Goal: Transaction & Acquisition: Purchase product/service

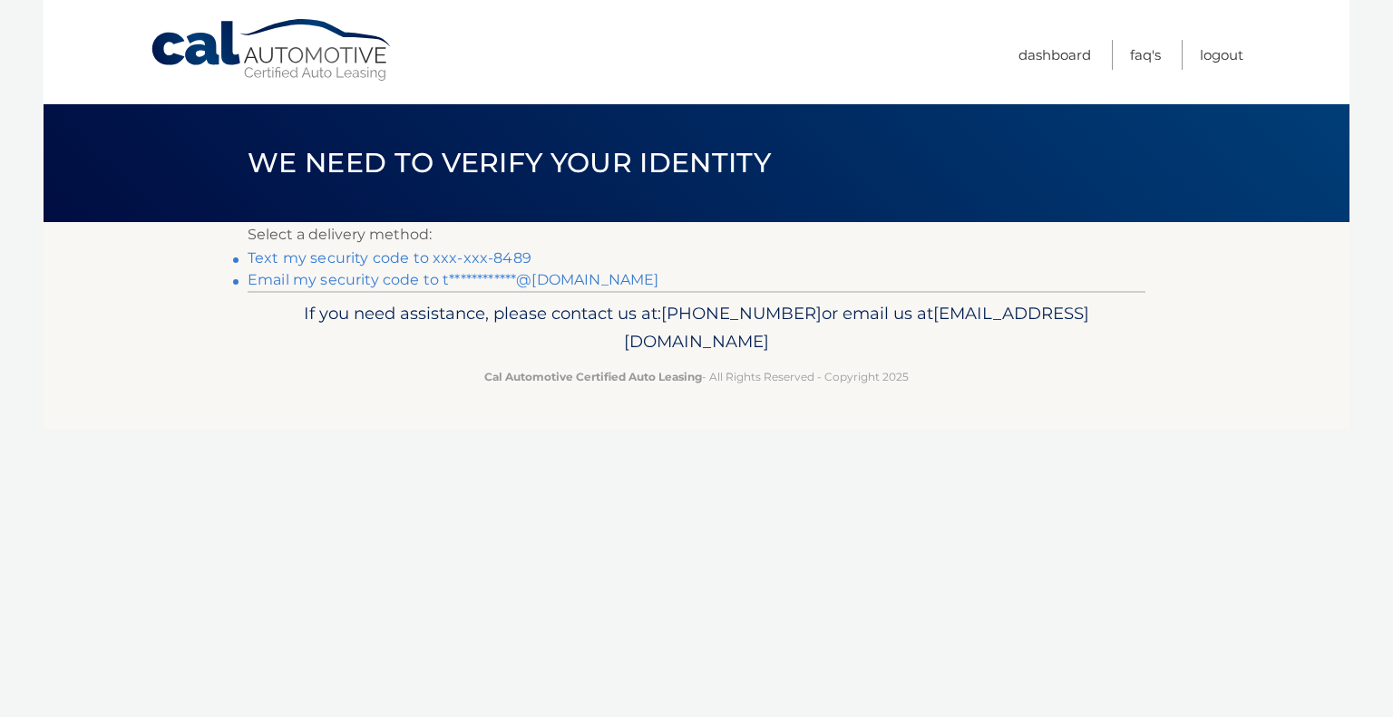
click at [466, 254] on link "Text my security code to xxx-xxx-8489" at bounding box center [390, 257] width 284 height 17
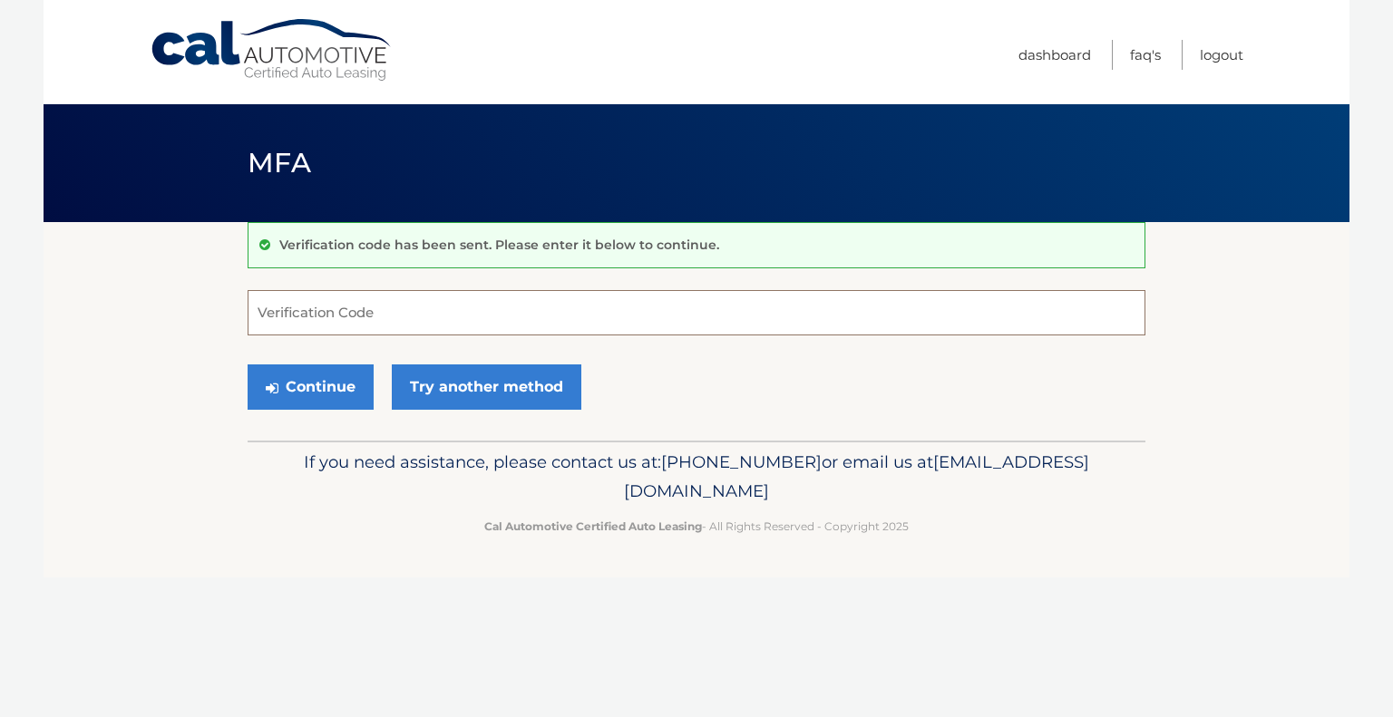
click at [366, 322] on input "Verification Code" at bounding box center [697, 312] width 898 height 45
type input "305173"
click at [301, 380] on button "Continue" at bounding box center [311, 387] width 126 height 45
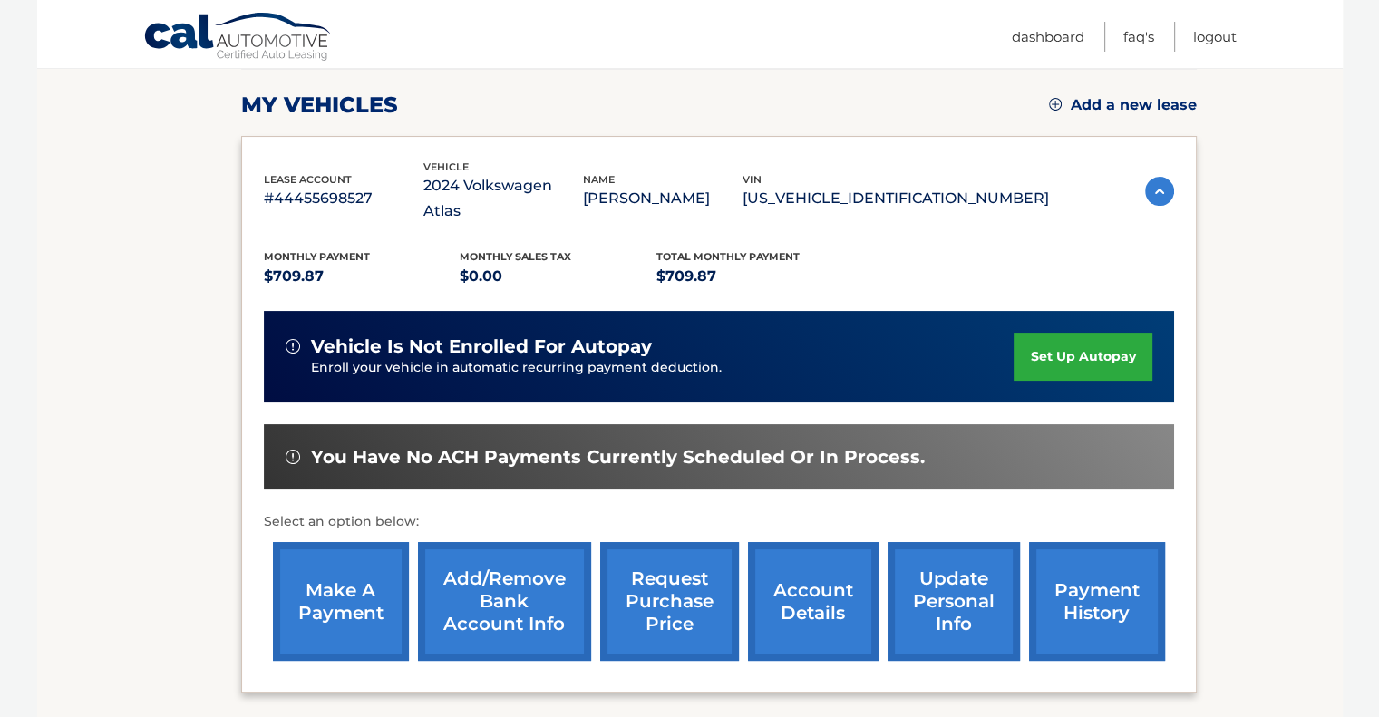
scroll to position [272, 0]
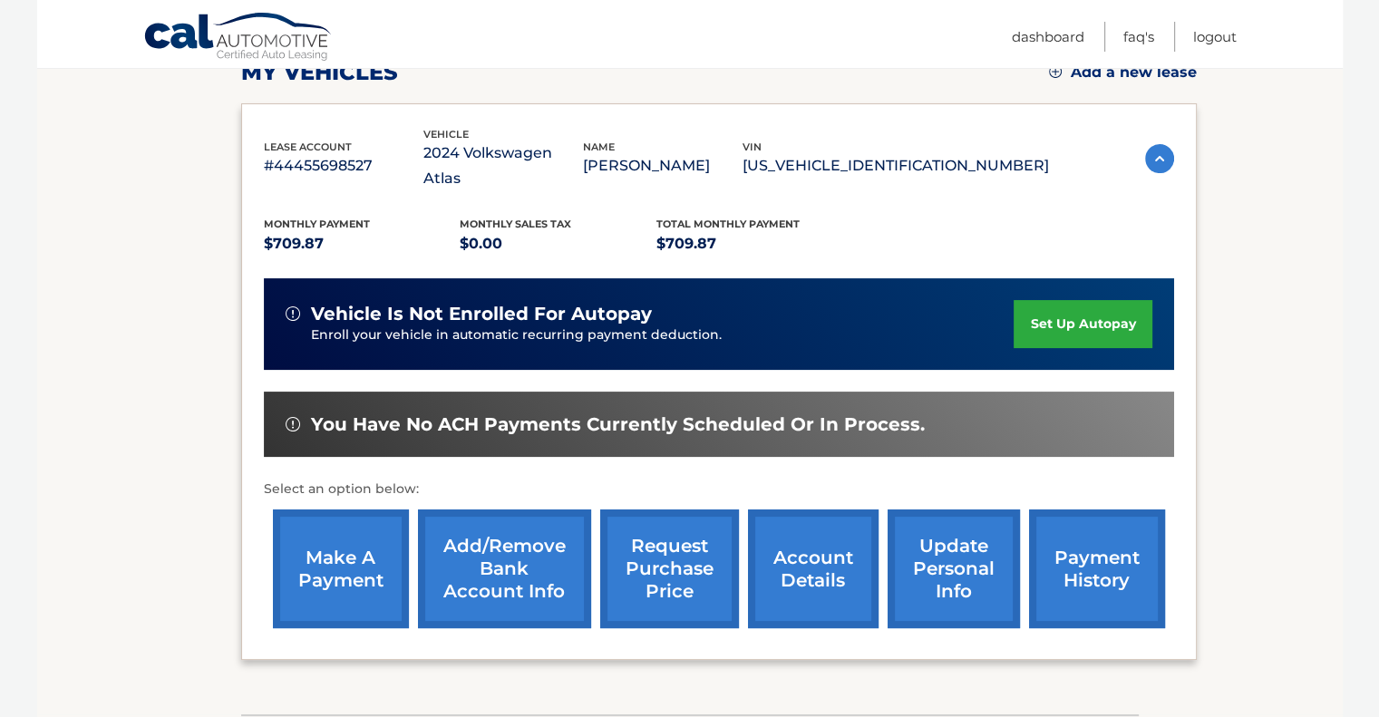
click at [313, 535] on link "make a payment" at bounding box center [341, 569] width 136 height 119
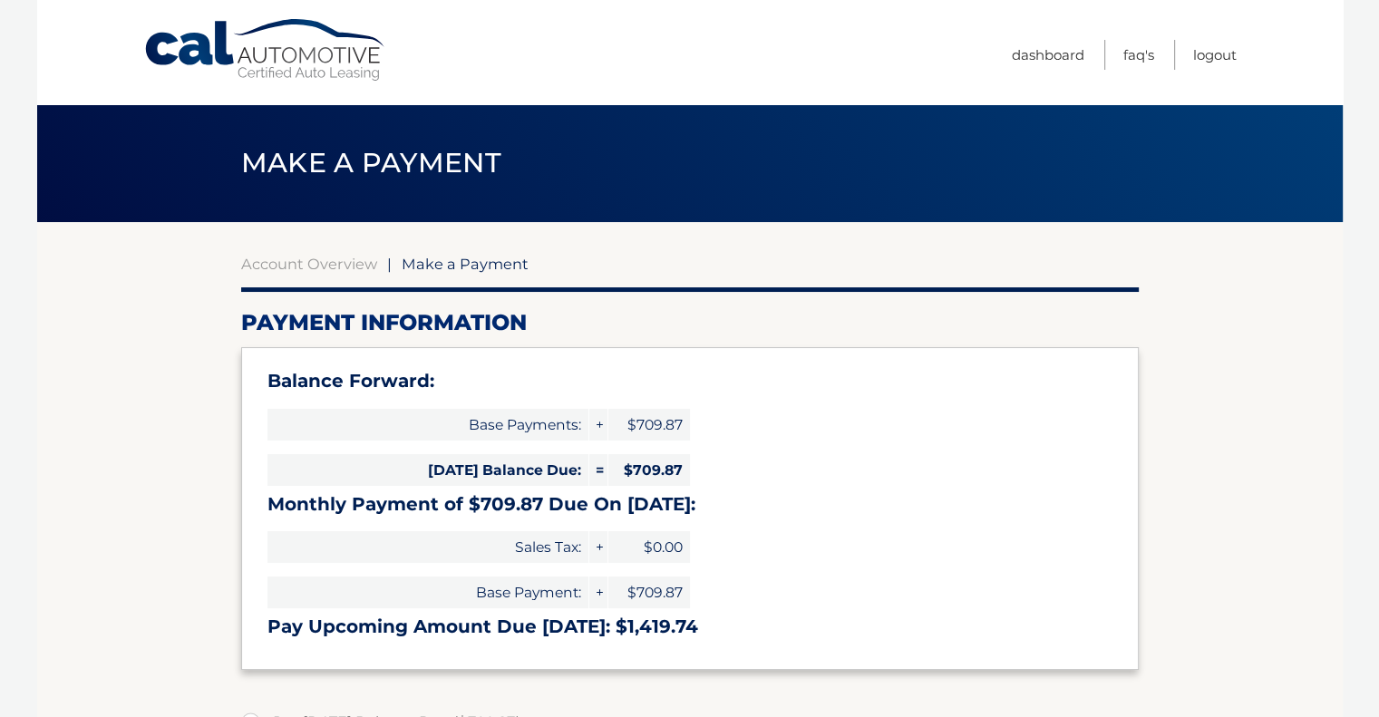
select select "YTMxMjFiNjktNjMzZS00MzlmLTgxNzctNGY1ODYyNzY3ZjY0"
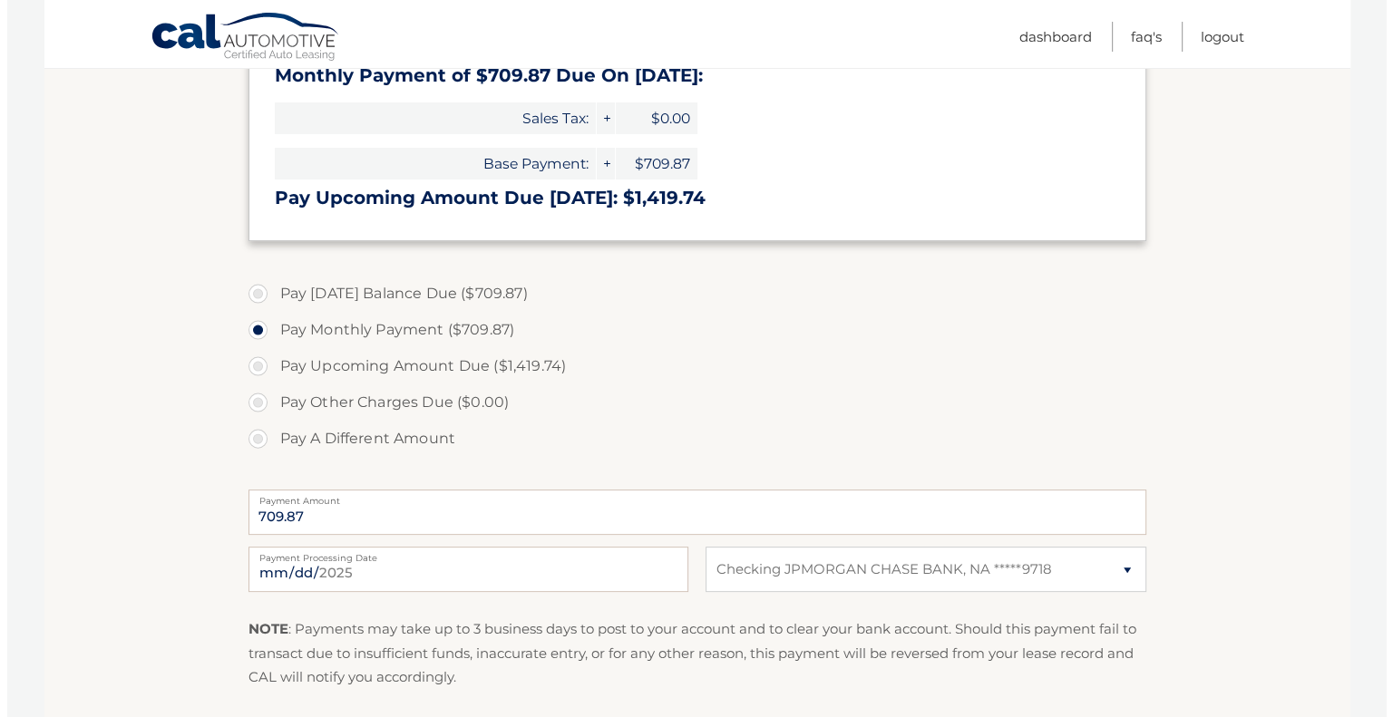
scroll to position [544, 0]
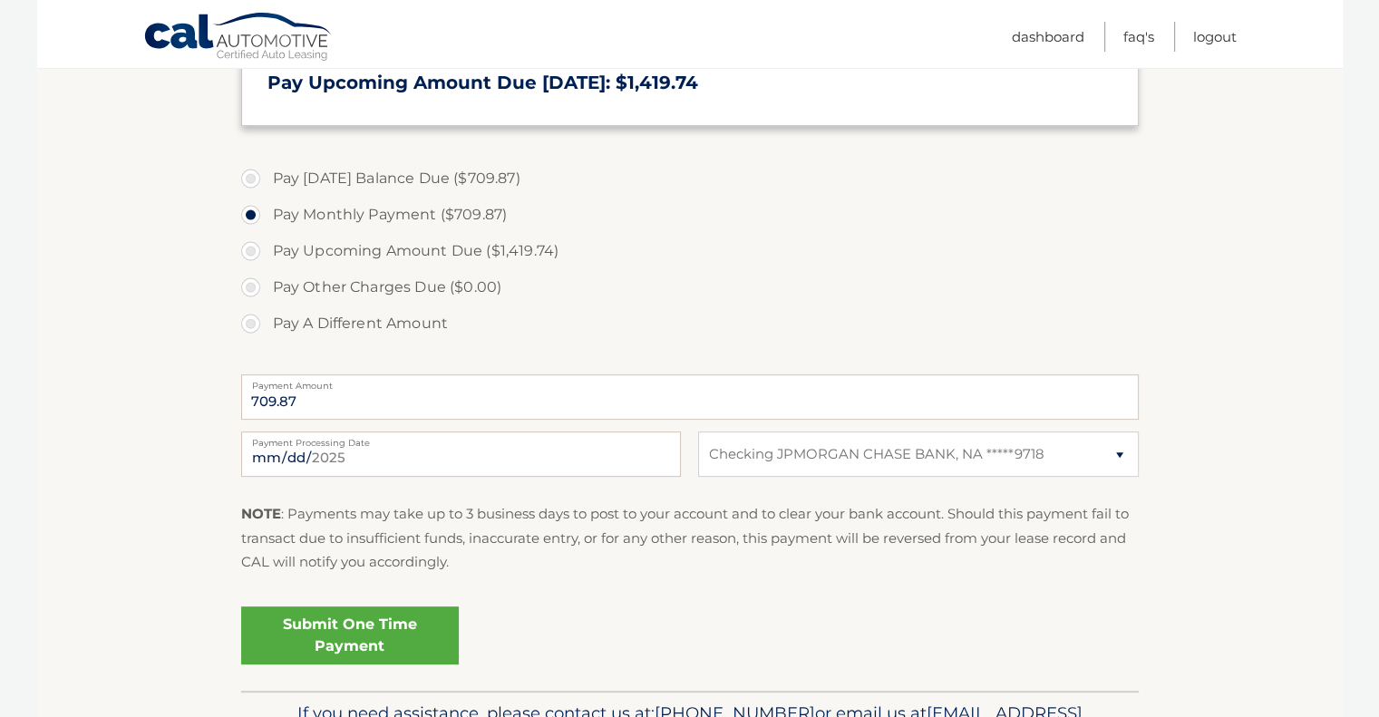
click at [355, 627] on link "Submit One Time Payment" at bounding box center [350, 636] width 218 height 58
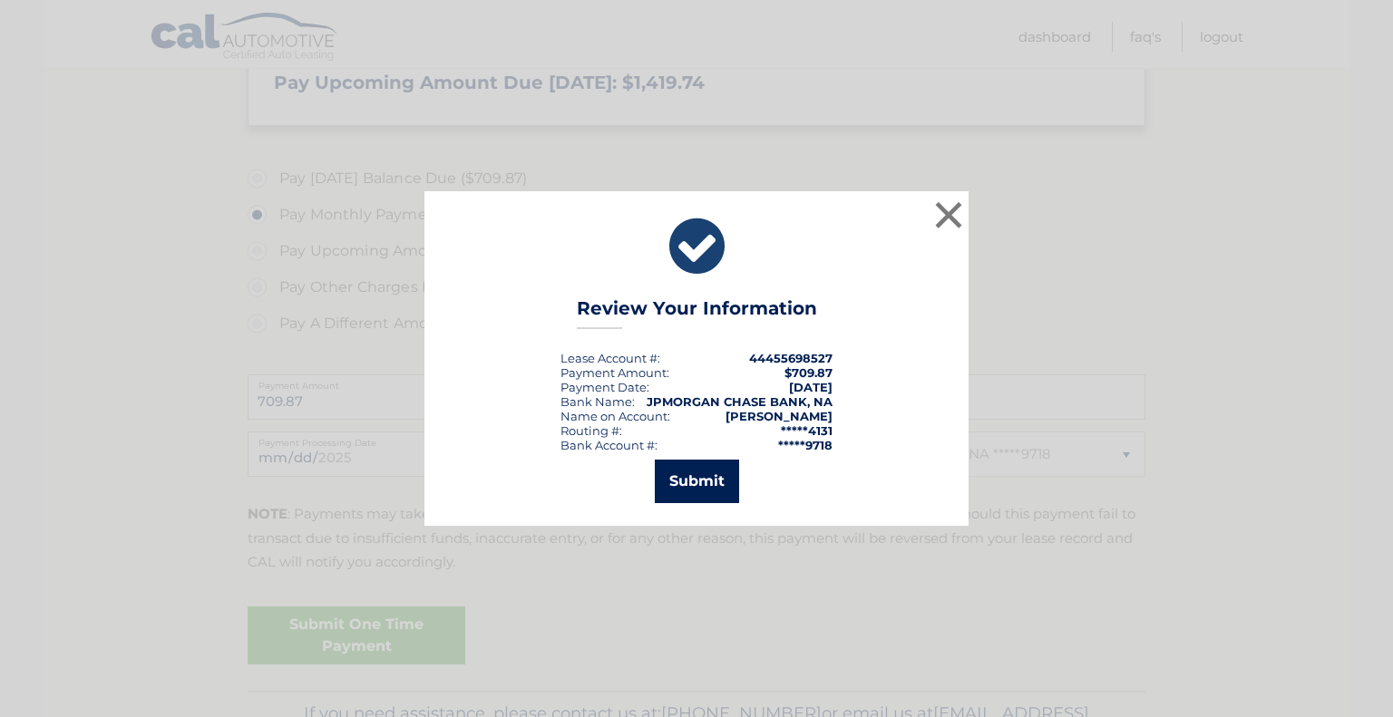
click at [689, 479] on button "Submit" at bounding box center [697, 482] width 84 height 44
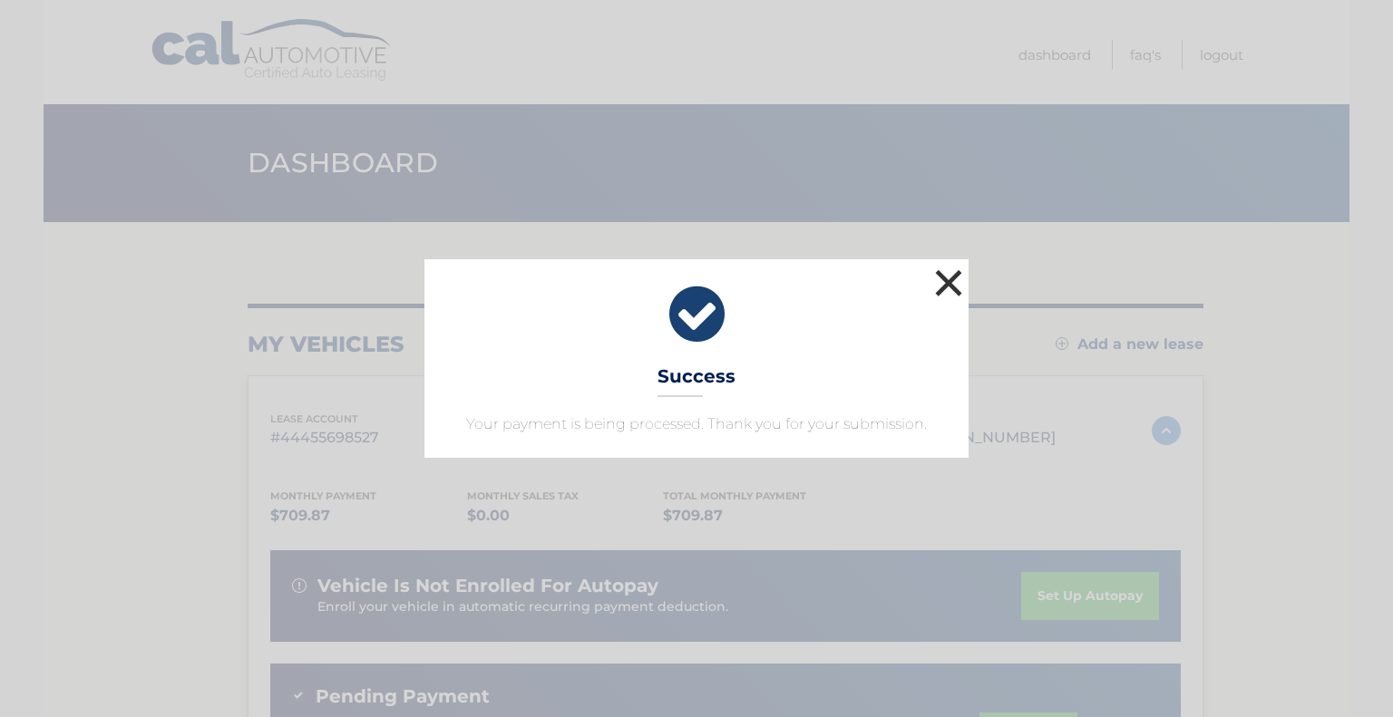
click at [946, 278] on button "×" at bounding box center [948, 283] width 36 height 36
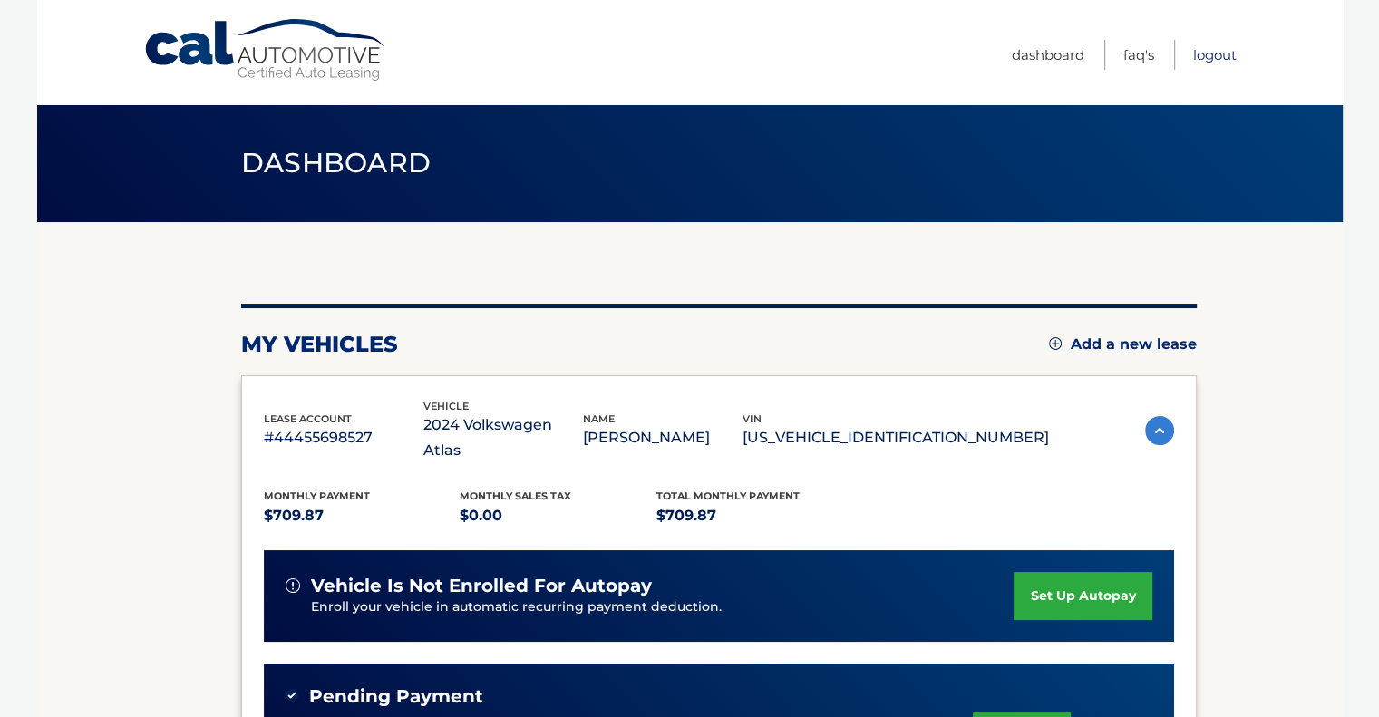
click at [1210, 51] on link "Logout" at bounding box center [1215, 55] width 44 height 30
